Goal: Transaction & Acquisition: Download file/media

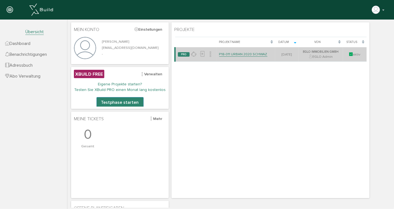
click at [234, 54] on link "P18-011 URBAN 2020 SCHWAZ" at bounding box center [243, 54] width 48 height 5
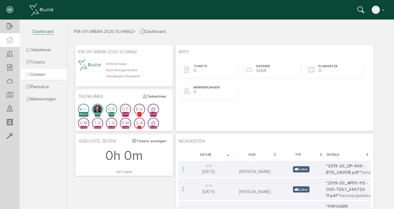
click at [45, 73] on span "Dateien" at bounding box center [36, 75] width 20 height 6
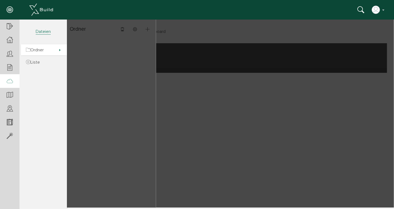
click at [41, 48] on span "Ordner" at bounding box center [35, 50] width 18 height 6
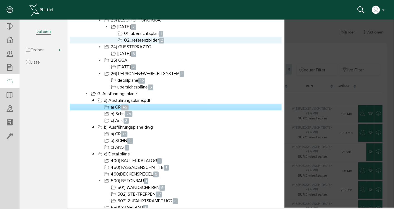
scroll to position [1579, 0]
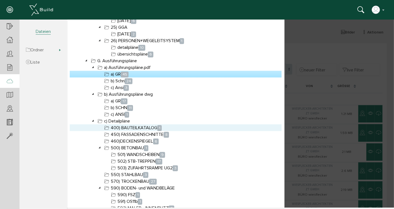
click at [145, 128] on link "400) BAUTEILKATALOG 1" at bounding box center [133, 127] width 60 height 7
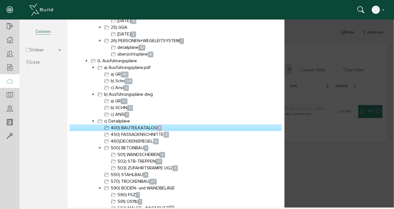
click at [364, 168] on div at bounding box center [230, 113] width 327 height 188
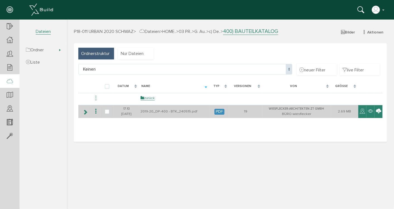
click at [380, 109] on icon at bounding box center [377, 111] width 5 height 7
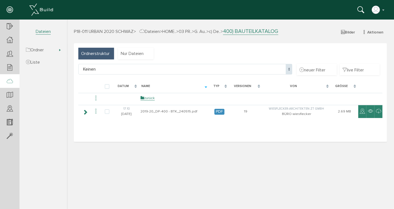
click at [177, 154] on div "P18-011 URBAN 2020 SCHWAZ > Dateien > HOME.. > 03 PR.. > G. Au.. > c) De.. > 40…" at bounding box center [230, 117] width 327 height 179
